Goal: Contribute content: Contribute content

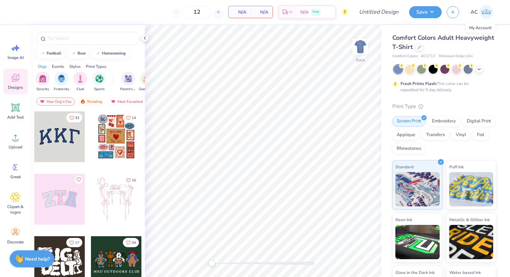
click at [482, 14] on img at bounding box center [486, 12] width 14 height 14
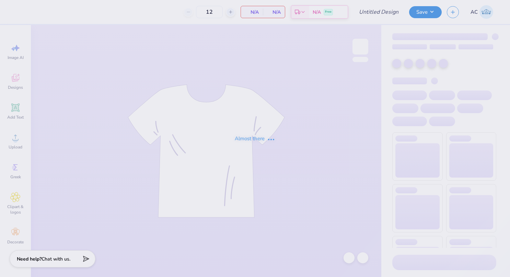
type input "Victory Formal Tri Delta"
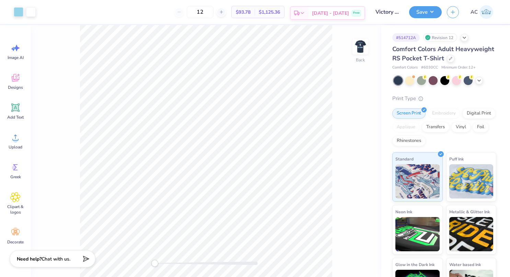
click at [323, 12] on div "Sep 21 - 24 Free" at bounding box center [336, 13] width 56 height 12
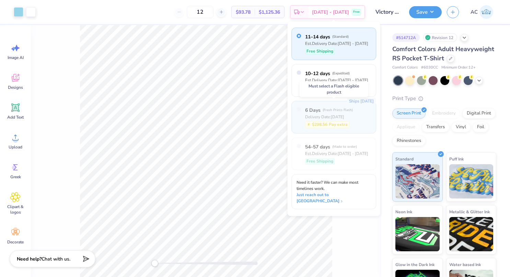
click at [316, 110] on span "6 Days" at bounding box center [312, 110] width 15 height 7
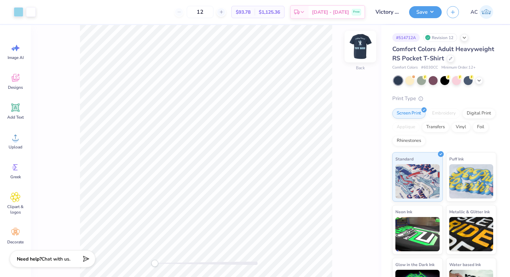
click at [362, 45] on img at bounding box center [359, 46] width 27 height 27
click at [362, 45] on img at bounding box center [360, 47] width 14 height 14
click at [364, 43] on img at bounding box center [359, 46] width 27 height 27
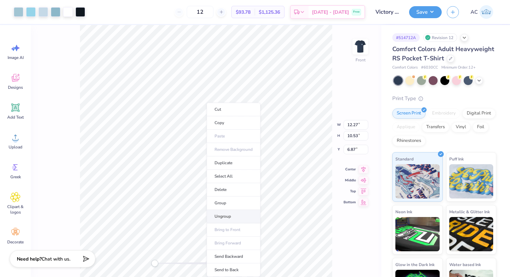
click at [229, 211] on li "Ungroup" at bounding box center [233, 216] width 54 height 13
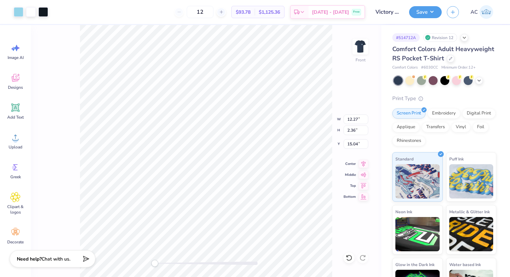
type input "8.51"
type input "1.38"
type input "15.78"
type input "4.99"
type input "7.98"
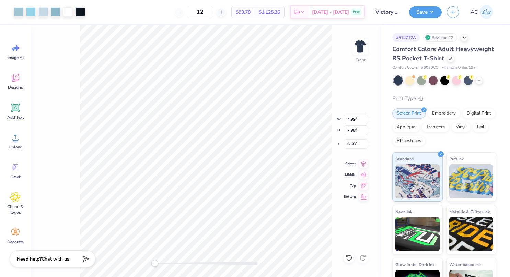
type input "6.68"
type input "5.69"
type input "8.96"
type input "5.98"
click at [345, 255] on icon at bounding box center [348, 257] width 7 height 7
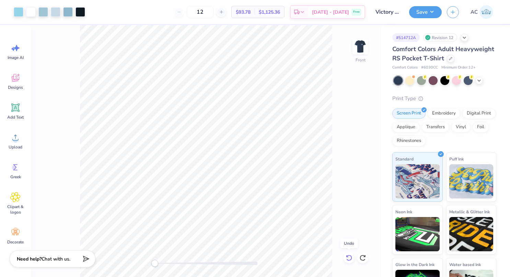
click at [345, 255] on icon at bounding box center [348, 257] width 7 height 7
click at [350, 256] on icon at bounding box center [349, 258] width 6 height 6
click at [158, 252] on div "Front" at bounding box center [206, 151] width 350 height 252
drag, startPoint x: 160, startPoint y: 260, endPoint x: 178, endPoint y: 263, distance: 17.7
click at [178, 263] on div "Accessibility label" at bounding box center [177, 263] width 7 height 7
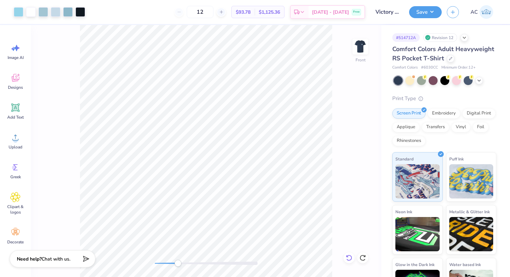
click at [348, 254] on icon at bounding box center [348, 257] width 7 height 7
click at [242, 265] on div at bounding box center [206, 263] width 103 height 3
click at [143, 262] on div "Front" at bounding box center [206, 151] width 350 height 252
click at [224, 10] on icon at bounding box center [221, 12] width 5 height 5
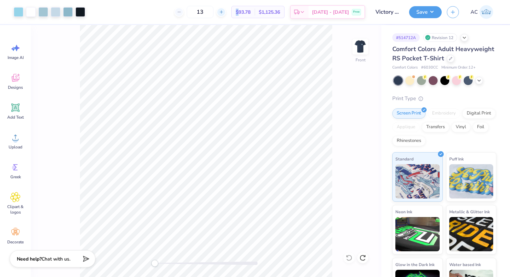
click at [224, 10] on icon at bounding box center [221, 12] width 5 height 5
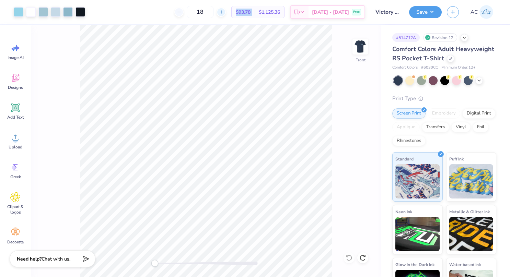
click at [224, 10] on icon at bounding box center [221, 12] width 5 height 5
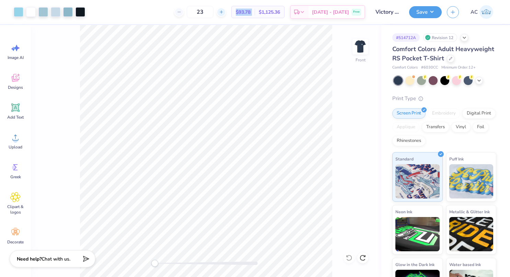
click at [224, 10] on icon at bounding box center [221, 12] width 5 height 5
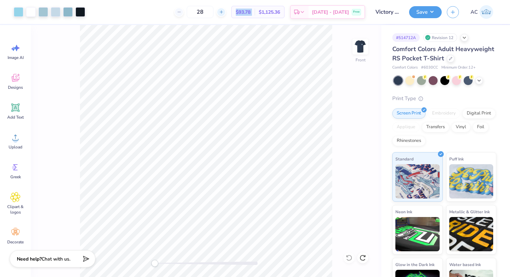
click at [224, 10] on icon at bounding box center [221, 12] width 5 height 5
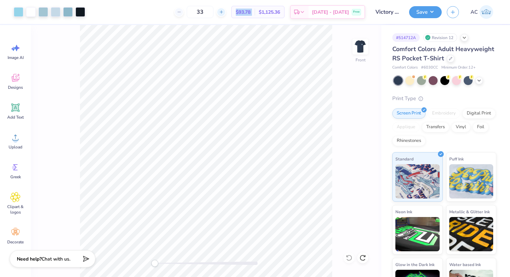
click at [224, 10] on icon at bounding box center [221, 12] width 5 height 5
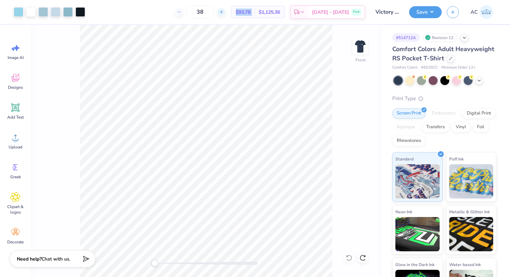
click at [224, 10] on icon at bounding box center [221, 12] width 5 height 5
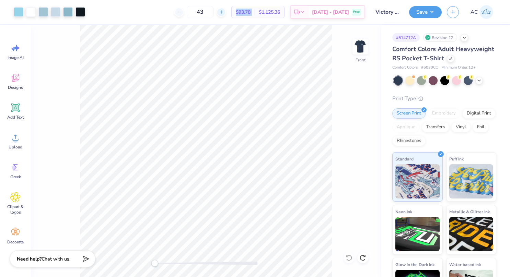
click at [224, 10] on icon at bounding box center [221, 12] width 5 height 5
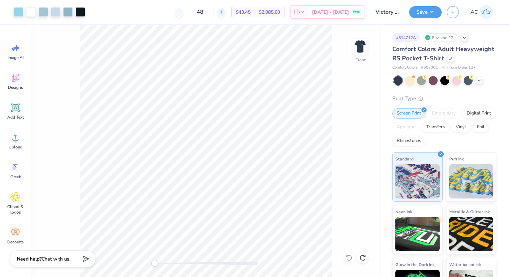
click at [224, 10] on icon at bounding box center [221, 12] width 5 height 5
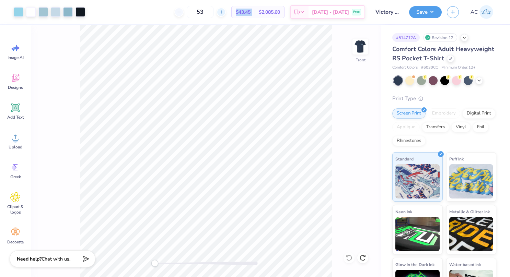
click at [224, 10] on icon at bounding box center [221, 12] width 5 height 5
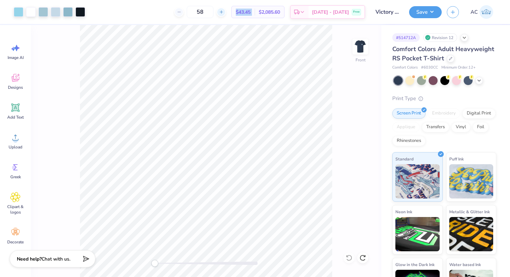
click at [224, 10] on icon at bounding box center [221, 12] width 5 height 5
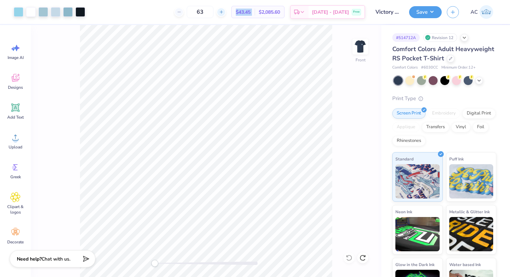
click at [224, 10] on icon at bounding box center [221, 12] width 5 height 5
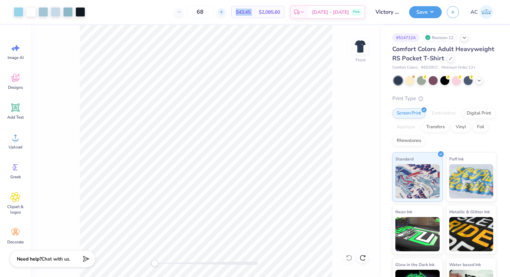
click at [224, 10] on icon at bounding box center [221, 12] width 5 height 5
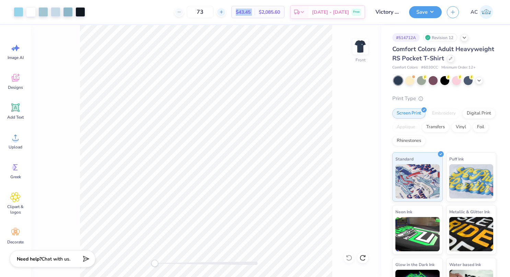
click at [224, 10] on icon at bounding box center [221, 12] width 5 height 5
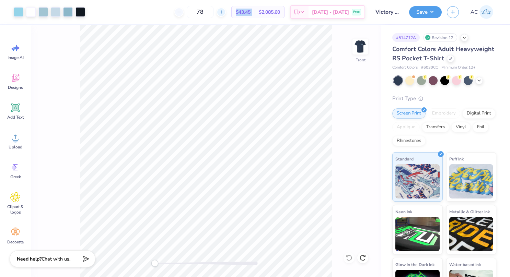
click at [224, 10] on icon at bounding box center [221, 12] width 5 height 5
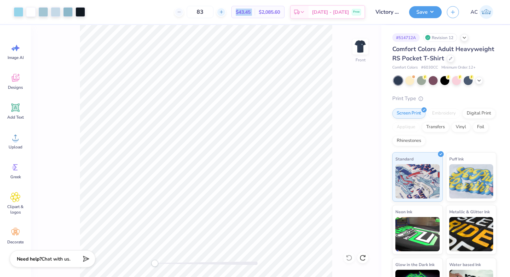
click at [224, 10] on icon at bounding box center [221, 12] width 5 height 5
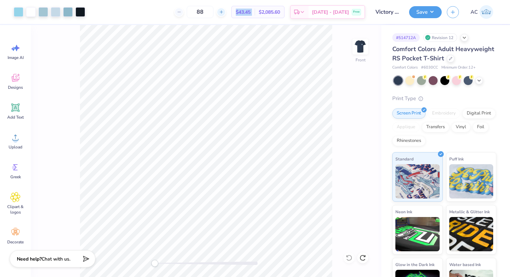
click at [224, 10] on icon at bounding box center [221, 12] width 5 height 5
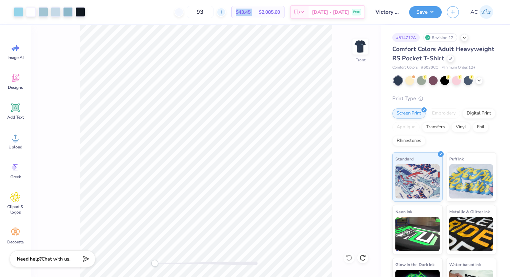
click at [224, 10] on icon at bounding box center [221, 12] width 5 height 5
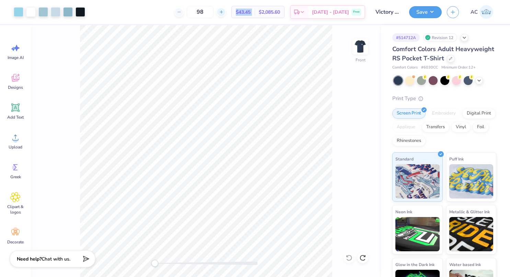
click at [224, 10] on icon at bounding box center [221, 12] width 5 height 5
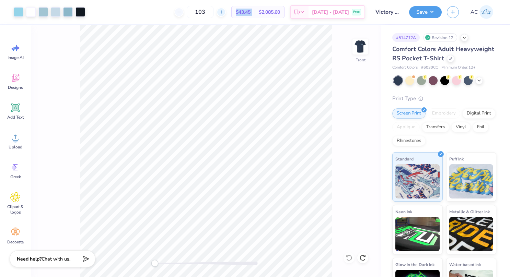
click at [224, 10] on icon at bounding box center [221, 12] width 5 height 5
type input "107"
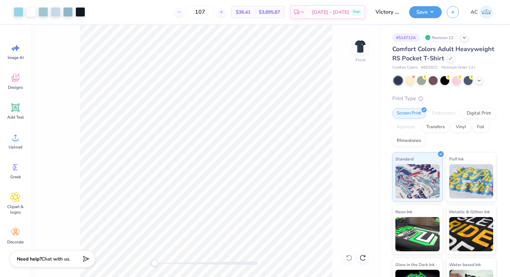
click at [351, 80] on div "Front" at bounding box center [206, 151] width 350 height 252
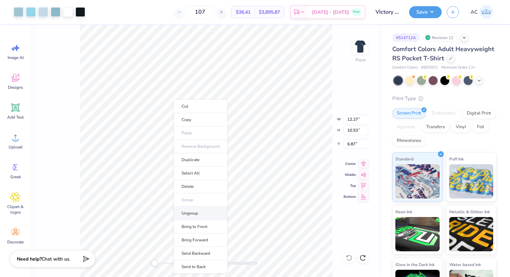
click at [192, 213] on li "Ungroup" at bounding box center [201, 213] width 54 height 13
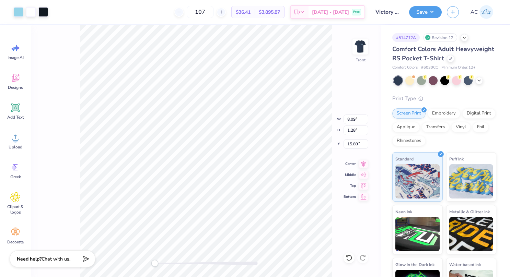
type input "8.09"
type input "1.28"
type input "14.25"
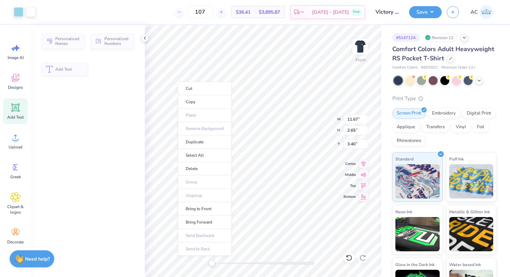
type input "11.67"
type input "2.65"
type input "3.40"
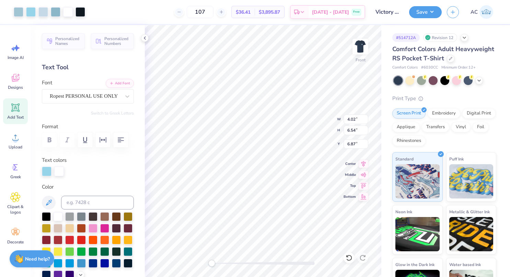
type input "5.65"
type input "8.90"
type input "5.35"
click at [350, 258] on icon at bounding box center [348, 257] width 7 height 7
type input "13.88"
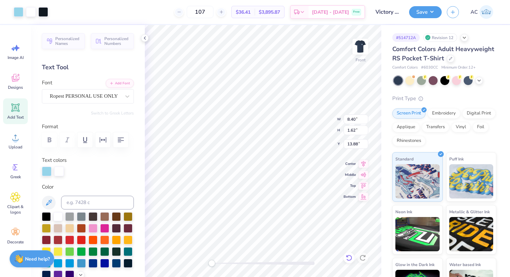
type input "7.38"
type input "1.33"
type input "14.09"
type input "11.67"
type input "2.65"
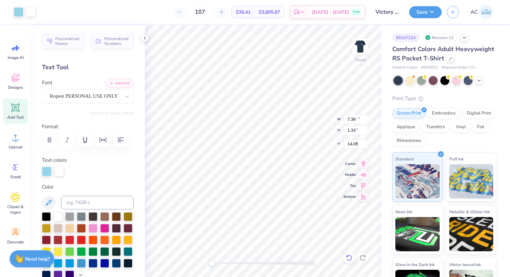
type input "3.40"
type input "13.58"
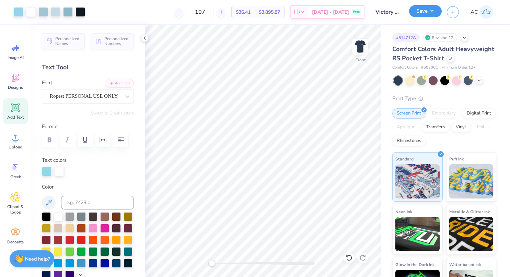
click at [423, 10] on button "Save" at bounding box center [425, 11] width 33 height 12
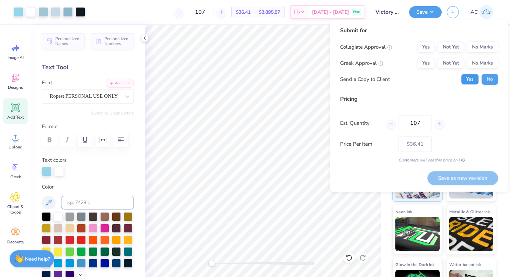
click at [465, 80] on button "Yes" at bounding box center [470, 79] width 18 height 11
click at [430, 66] on button "Yes" at bounding box center [426, 63] width 18 height 11
click at [424, 48] on button "Yes" at bounding box center [426, 46] width 18 height 11
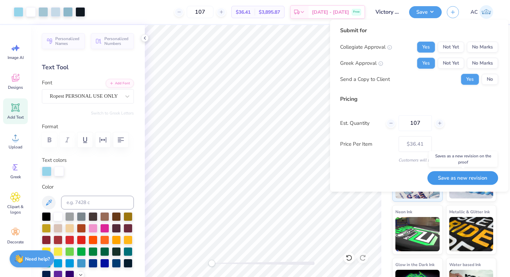
click at [448, 176] on button "Save as new revision" at bounding box center [462, 178] width 71 height 14
type input "$36.41"
